Goal: Task Accomplishment & Management: Complete application form

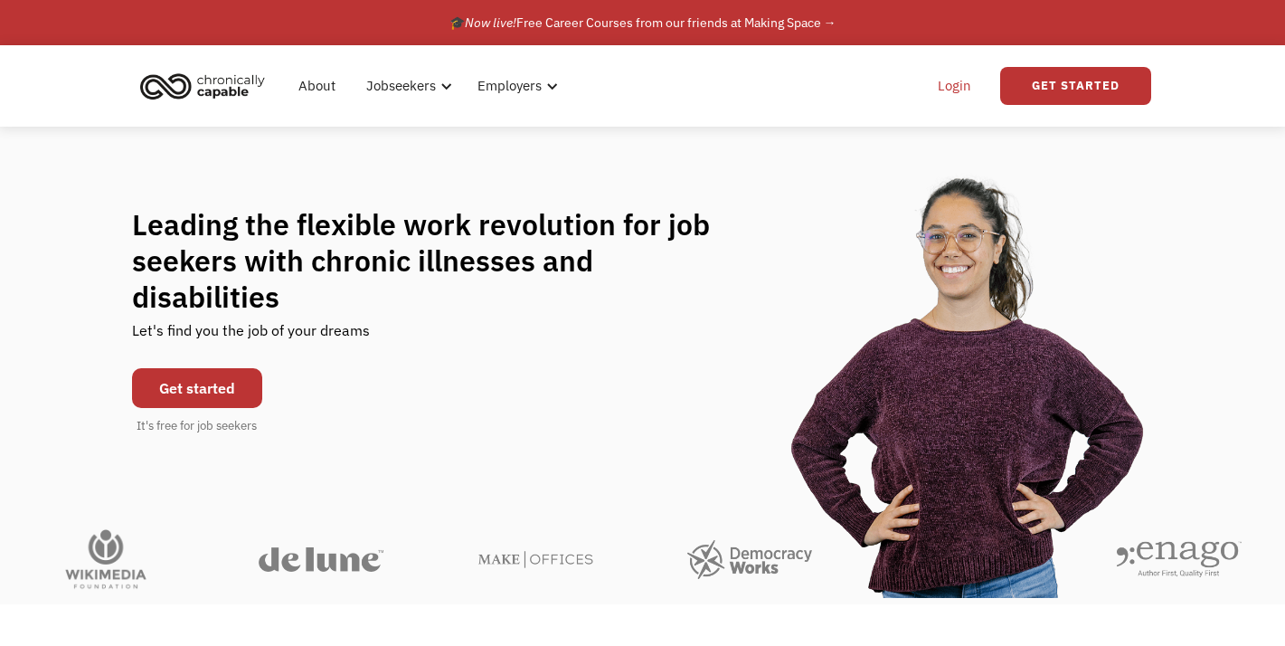
click at [952, 90] on link "Login" at bounding box center [954, 86] width 55 height 58
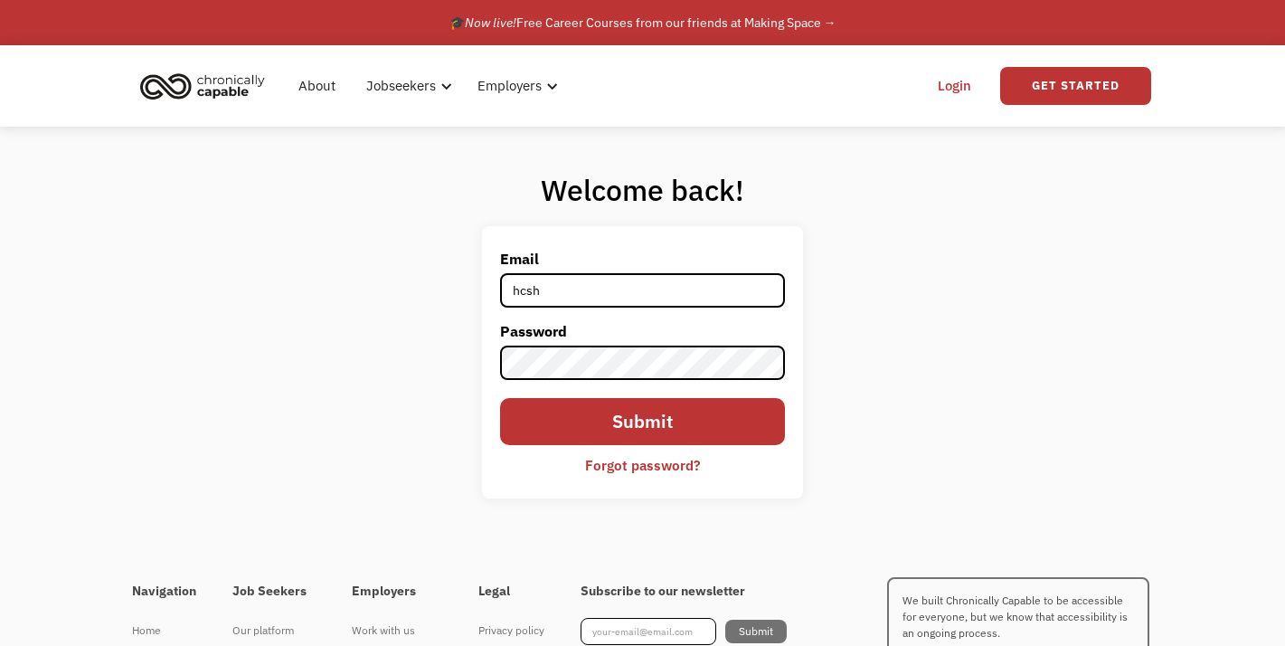
type input "Hcshook@gmail.com"
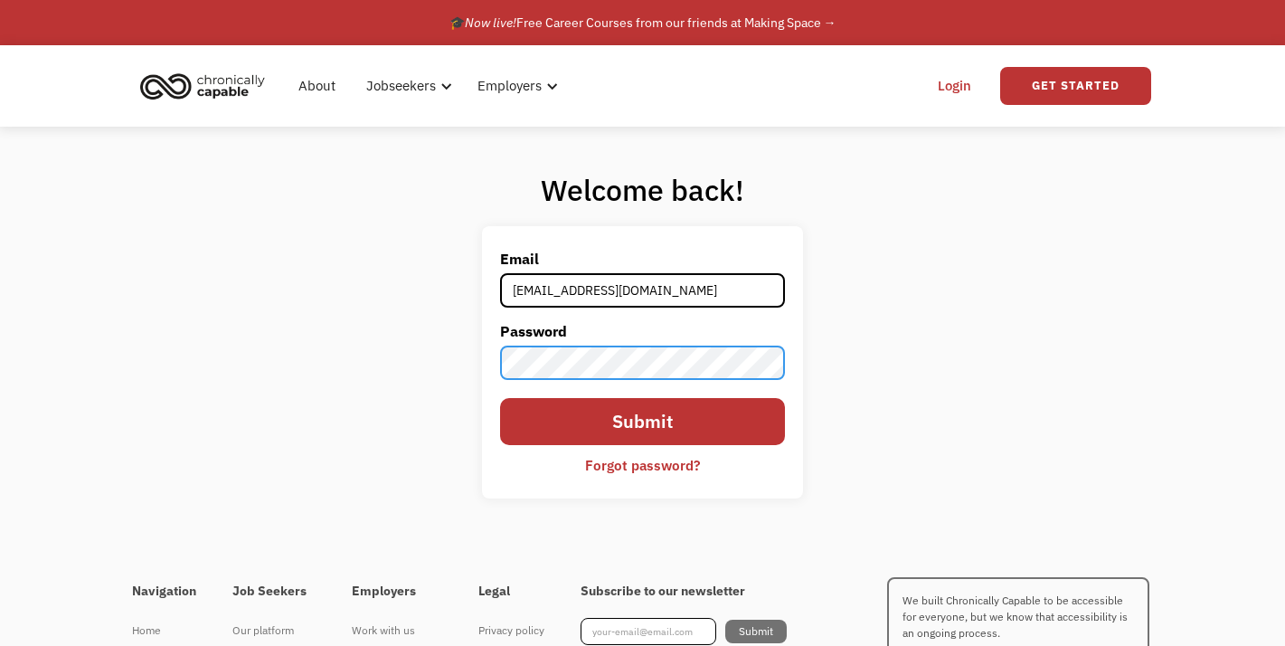
click at [500, 398] on input "Submit" at bounding box center [642, 422] width 285 height 48
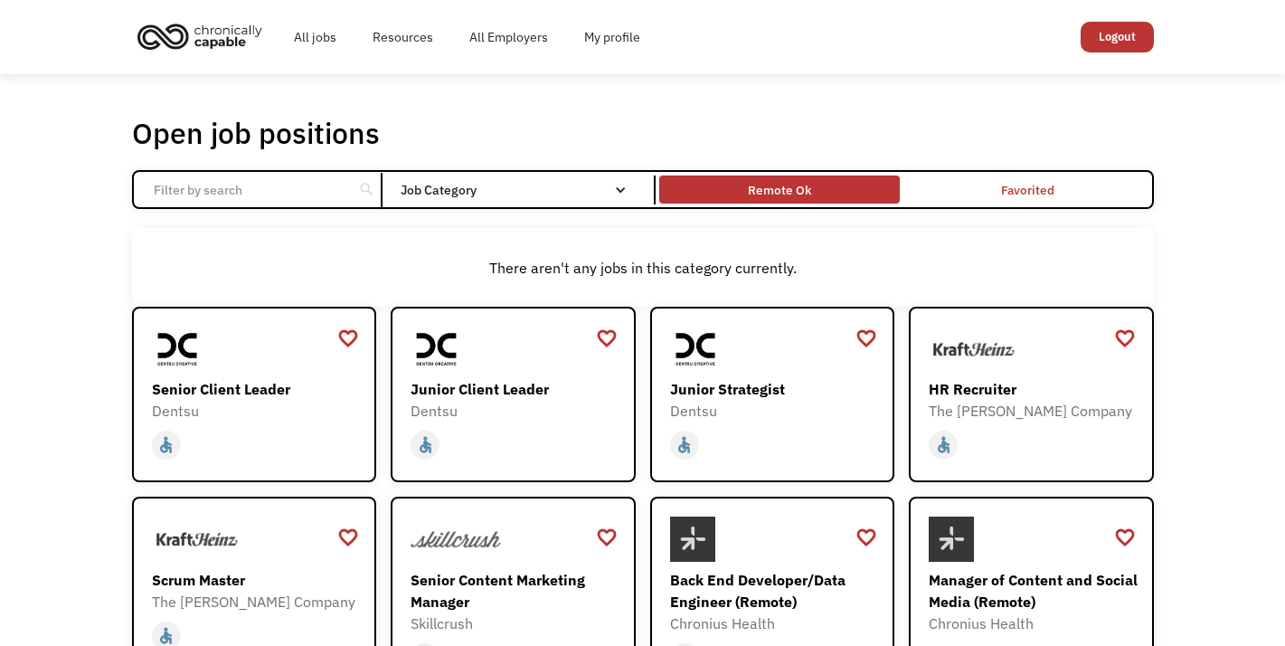
click at [756, 186] on div "Remote Ok" at bounding box center [779, 190] width 63 height 22
click at [783, 183] on div "Remote Ok" at bounding box center [779, 190] width 63 height 22
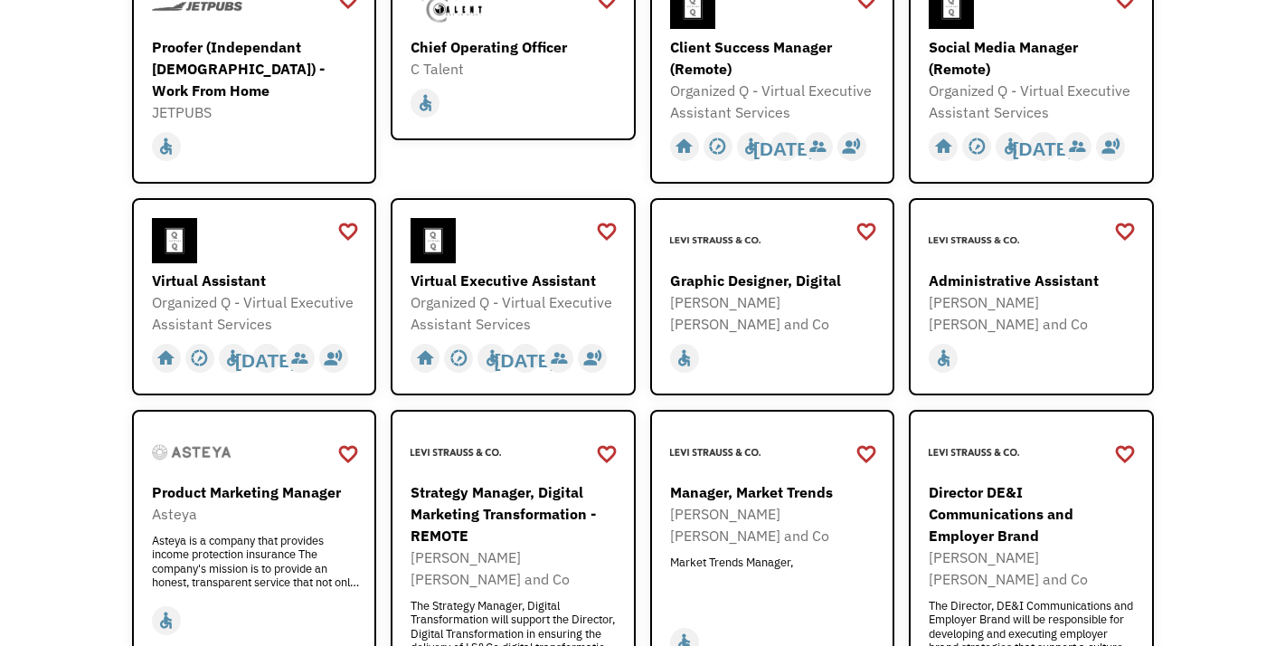
scroll to position [635, 0]
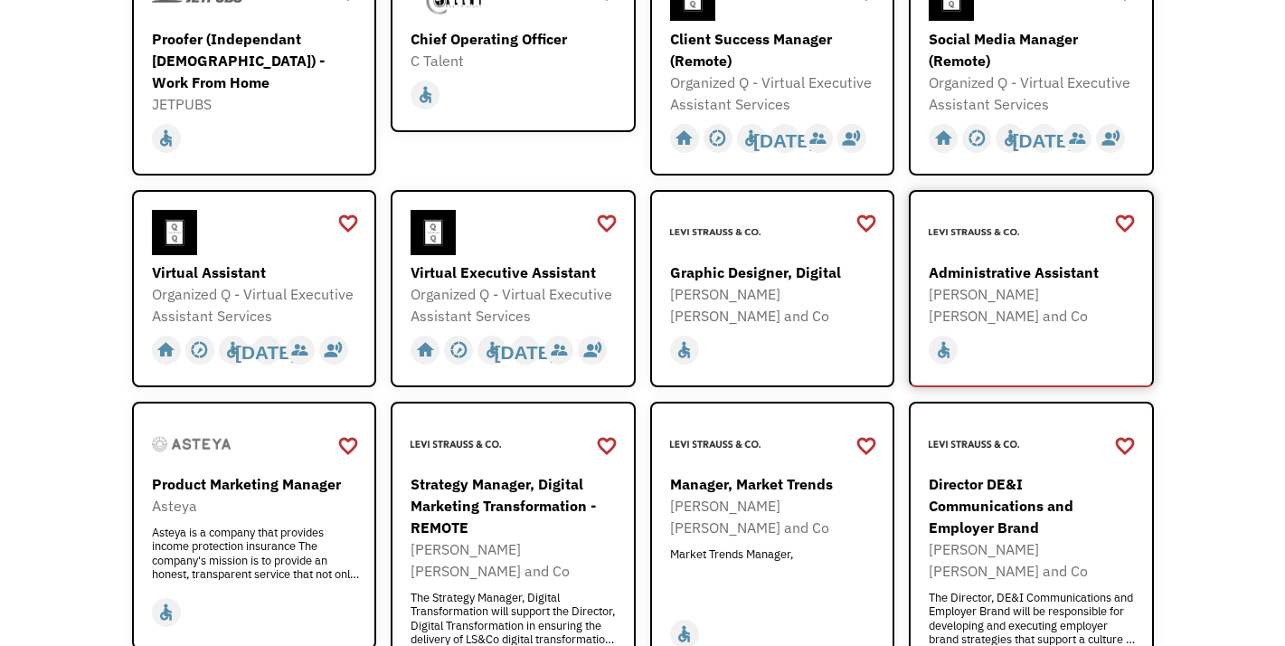
click at [1002, 283] on div "[PERSON_NAME] [PERSON_NAME] and Co" at bounding box center [1034, 304] width 210 height 43
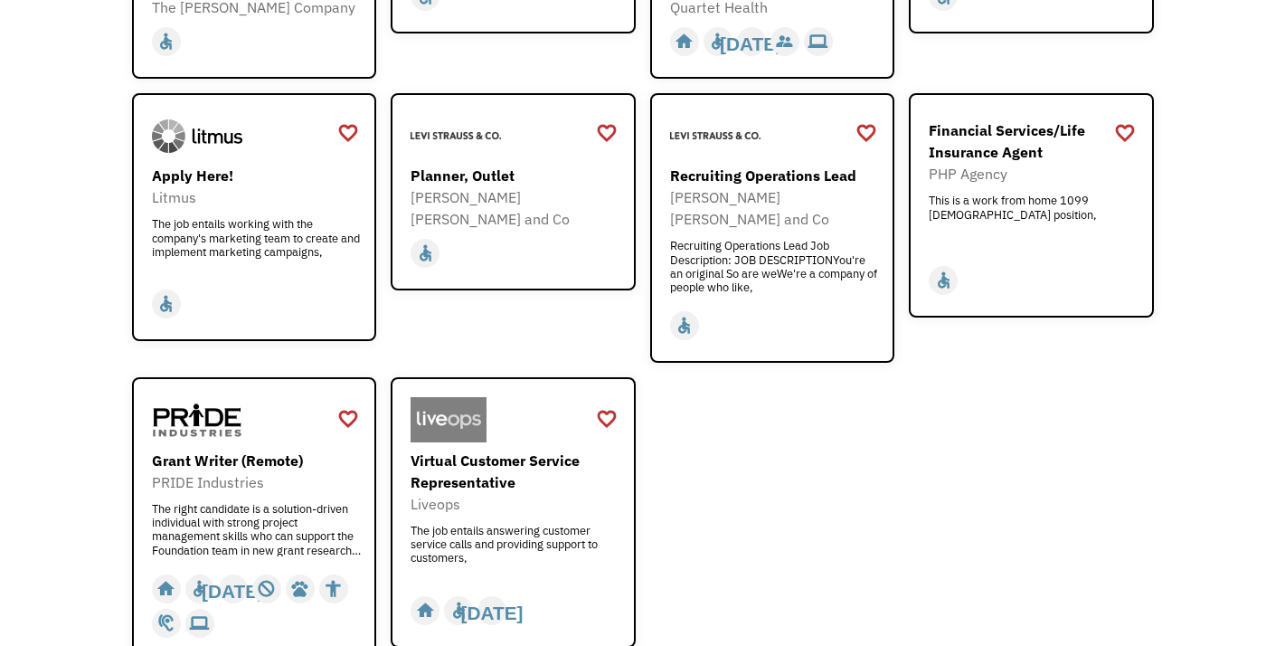
scroll to position [2122, 0]
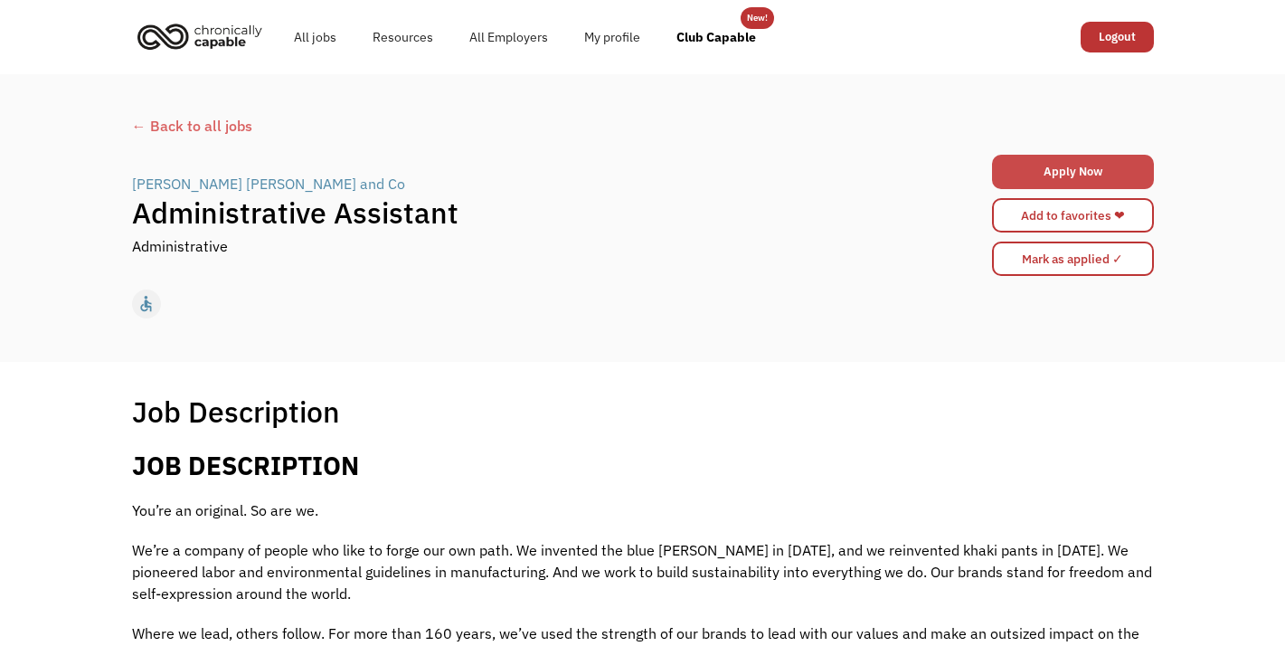
click at [1028, 176] on link "Apply Now" at bounding box center [1073, 172] width 162 height 34
